Goal: Information Seeking & Learning: Learn about a topic

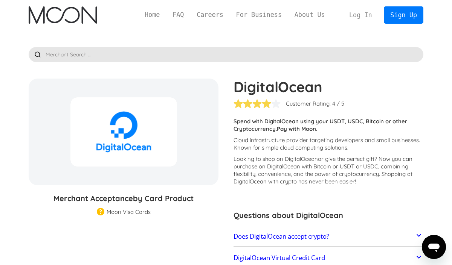
click at [198, 55] on input "text" at bounding box center [226, 54] width 395 height 15
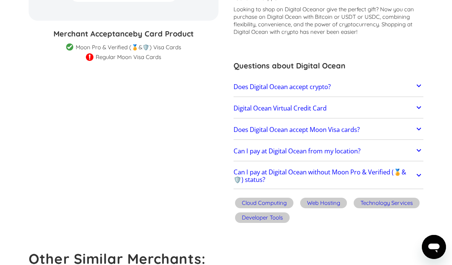
scroll to position [170, 0]
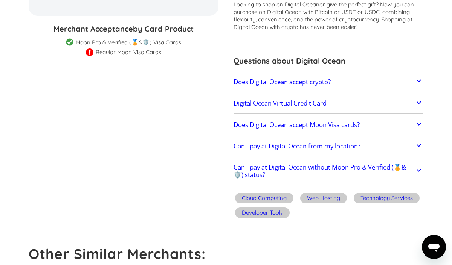
click at [279, 85] on h2 "Does Digital Ocean accept crypto?" at bounding box center [281, 82] width 97 height 8
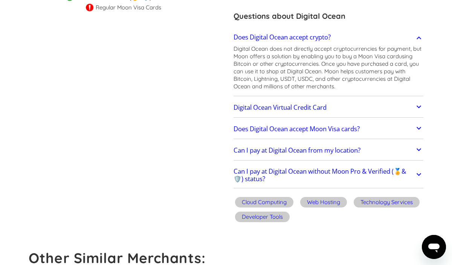
scroll to position [217, 0]
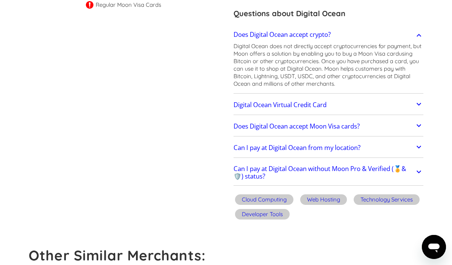
click at [244, 112] on link "Digital Ocean Virtual Credit Card" at bounding box center [328, 105] width 190 height 16
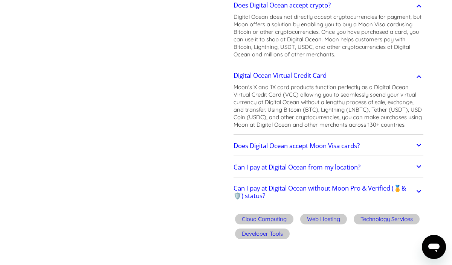
scroll to position [257, 0]
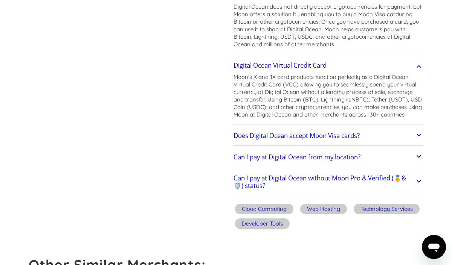
click at [261, 137] on h2 "Does Digital Ocean accept Moon Visa cards?" at bounding box center [296, 136] width 126 height 8
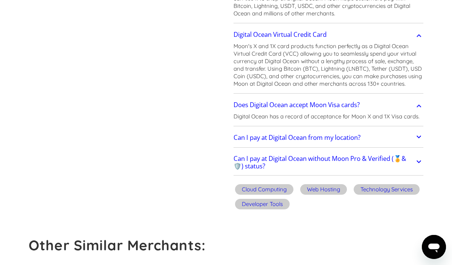
scroll to position [293, 0]
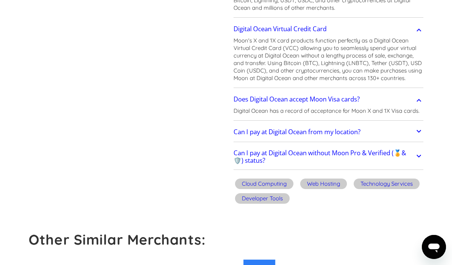
click at [261, 137] on link "Can I pay at Digital Ocean from my location?" at bounding box center [328, 133] width 190 height 16
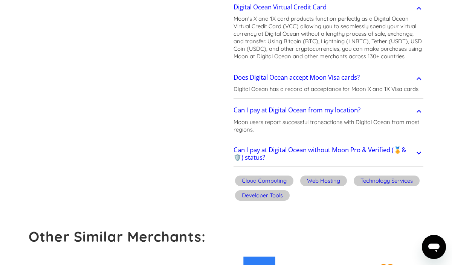
scroll to position [316, 0]
click at [268, 154] on h2 "Can I pay at Digital Ocean without Moon Pro & Verified (🏅&🛡️) status?" at bounding box center [323, 153] width 181 height 15
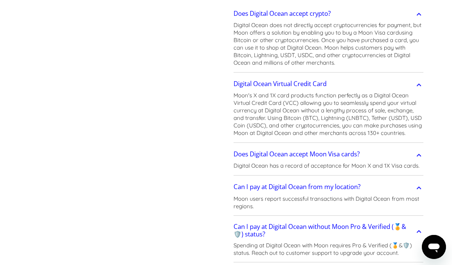
scroll to position [0, 0]
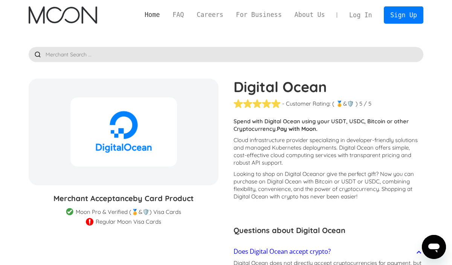
click at [160, 17] on link "Home" at bounding box center [152, 14] width 28 height 9
